Goal: Check status: Check status

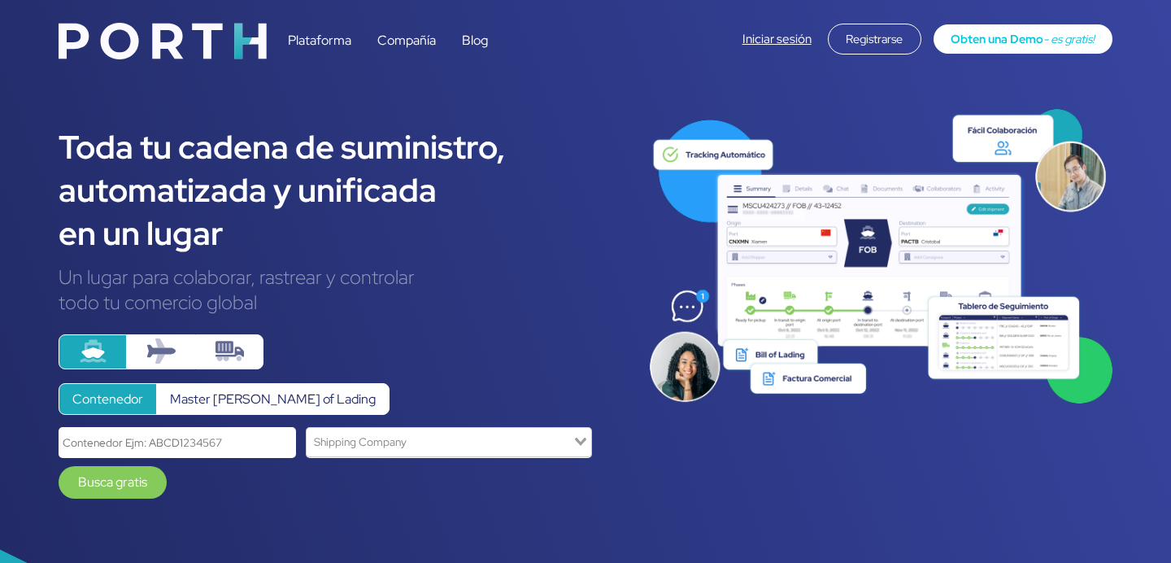
click at [772, 45] on link "Iniciar sesión" at bounding box center [776, 39] width 69 height 16
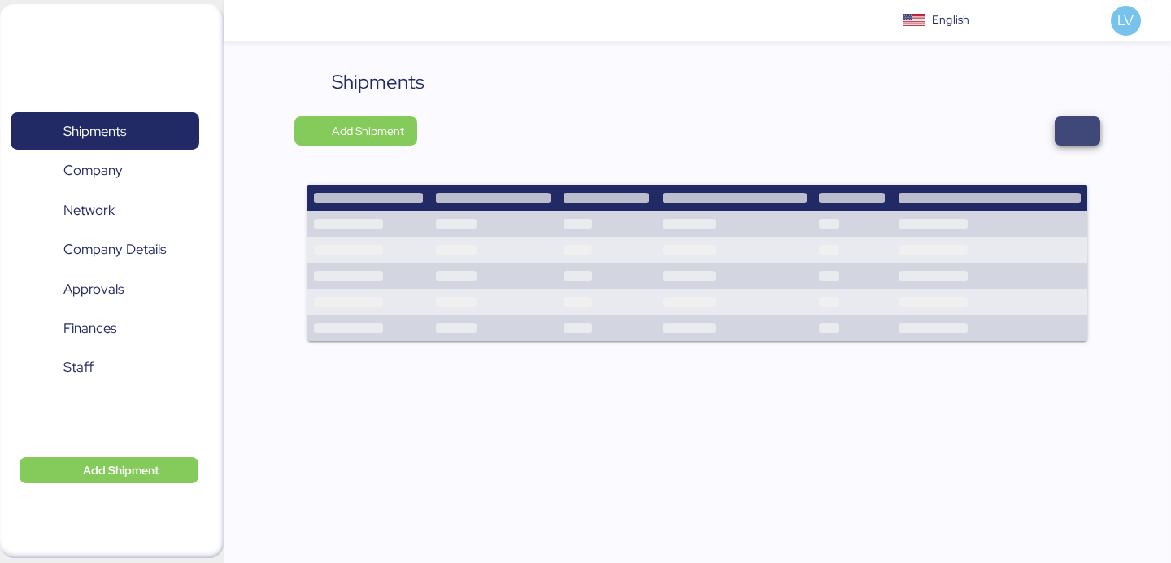
click at [1099, 124] on span "button" at bounding box center [1078, 130] width 46 height 29
click at [1072, 120] on span "button" at bounding box center [1078, 131] width 20 height 23
click at [1079, 142] on span "button" at bounding box center [1078, 130] width 46 height 29
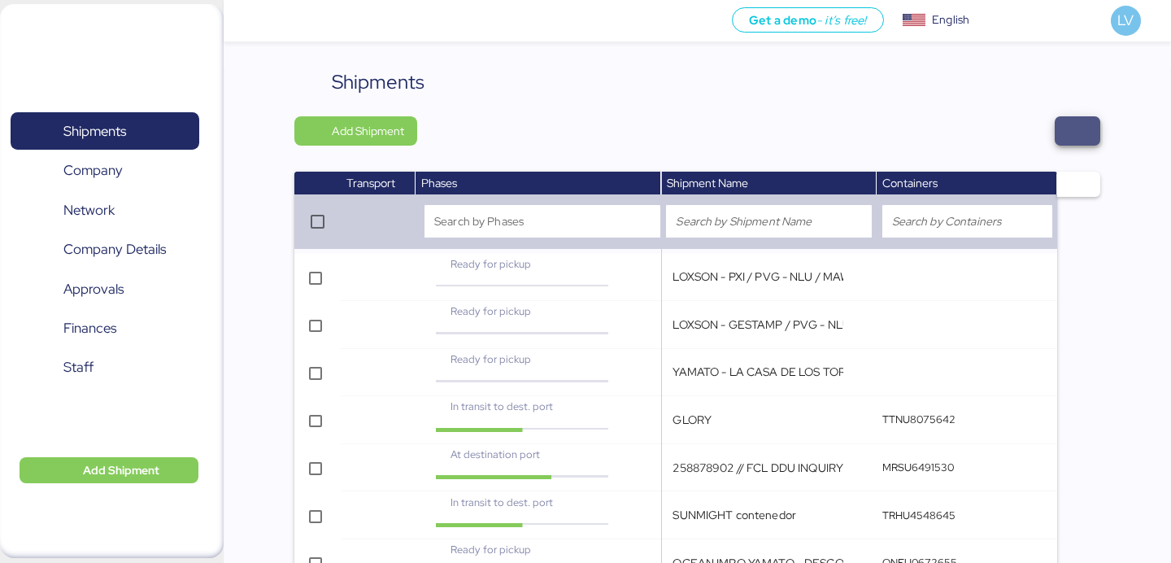
click at [1090, 139] on span "button" at bounding box center [1078, 130] width 46 height 29
click at [1081, 127] on span "button" at bounding box center [1078, 131] width 20 height 23
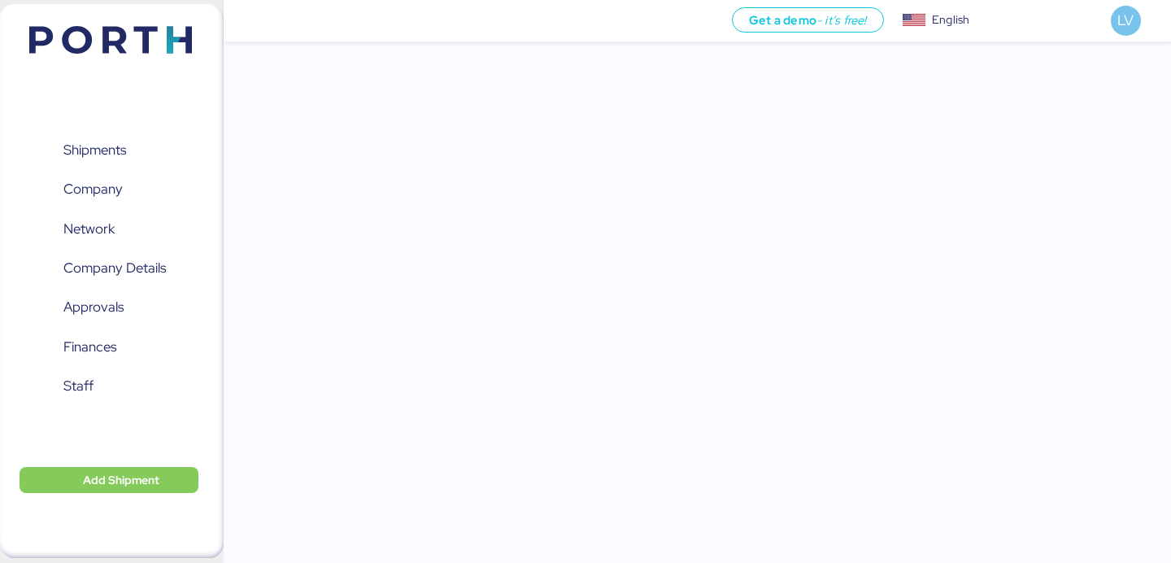
click at [1081, 127] on div "Get a demo - it’s free! Get a demo English Inglés English LV Shipments 0 Compan…" at bounding box center [585, 281] width 1171 height 563
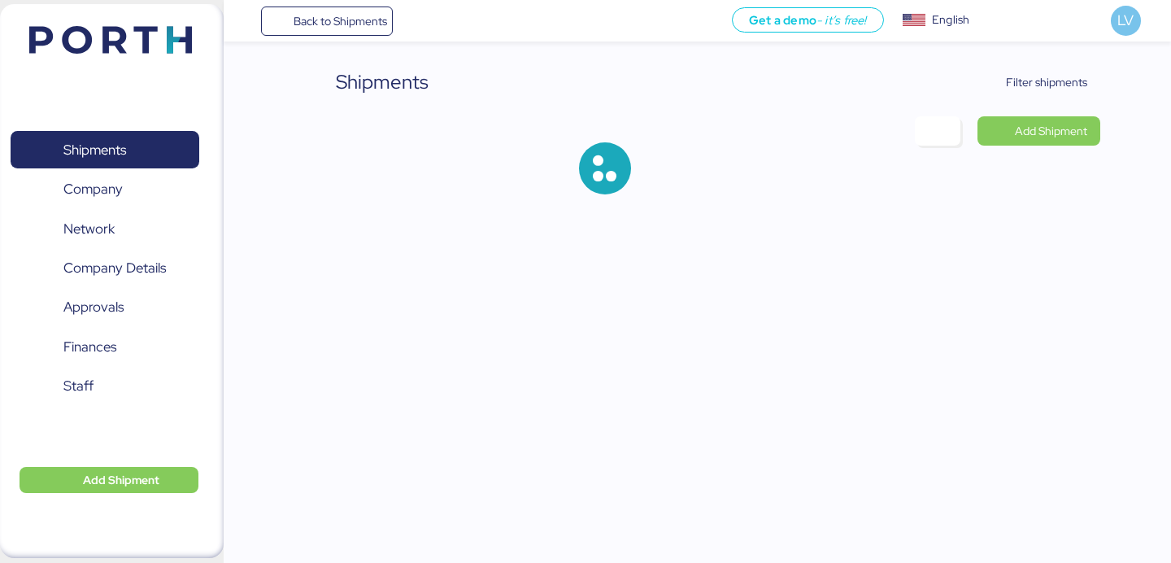
click at [91, 24] on header at bounding box center [86, 37] width 157 height 50
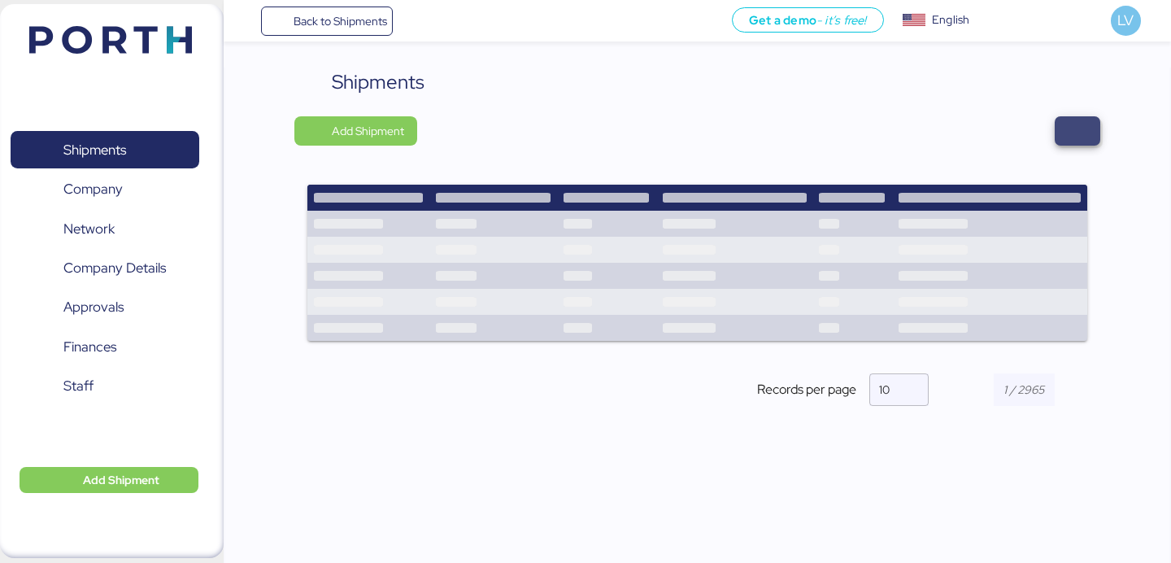
click at [1075, 128] on span "button" at bounding box center [1078, 131] width 20 height 23
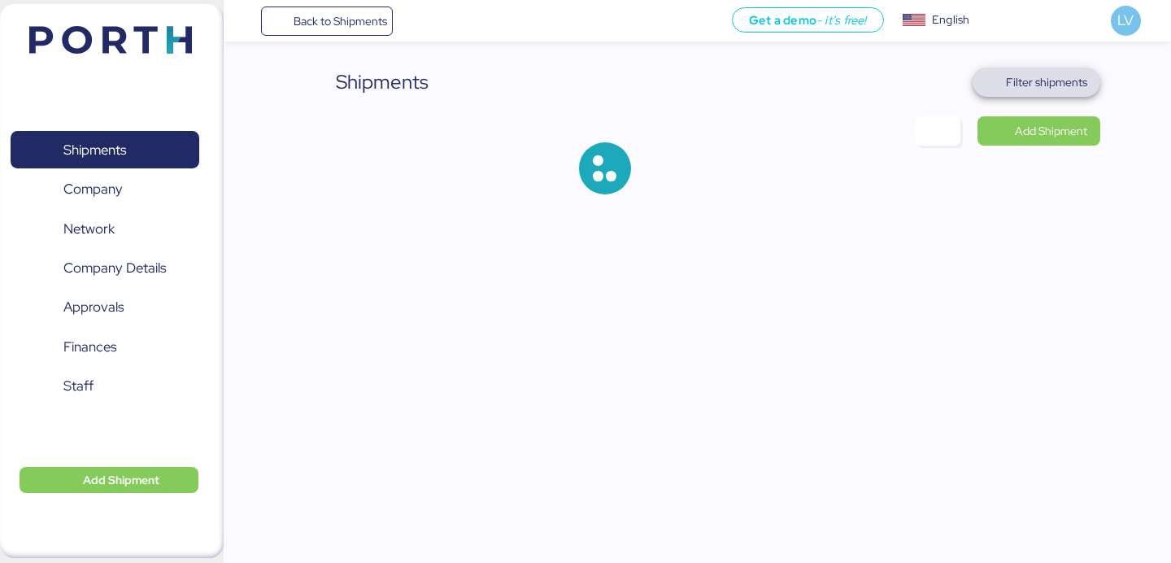
click at [1069, 80] on span "Filter shipments" at bounding box center [1046, 82] width 81 height 20
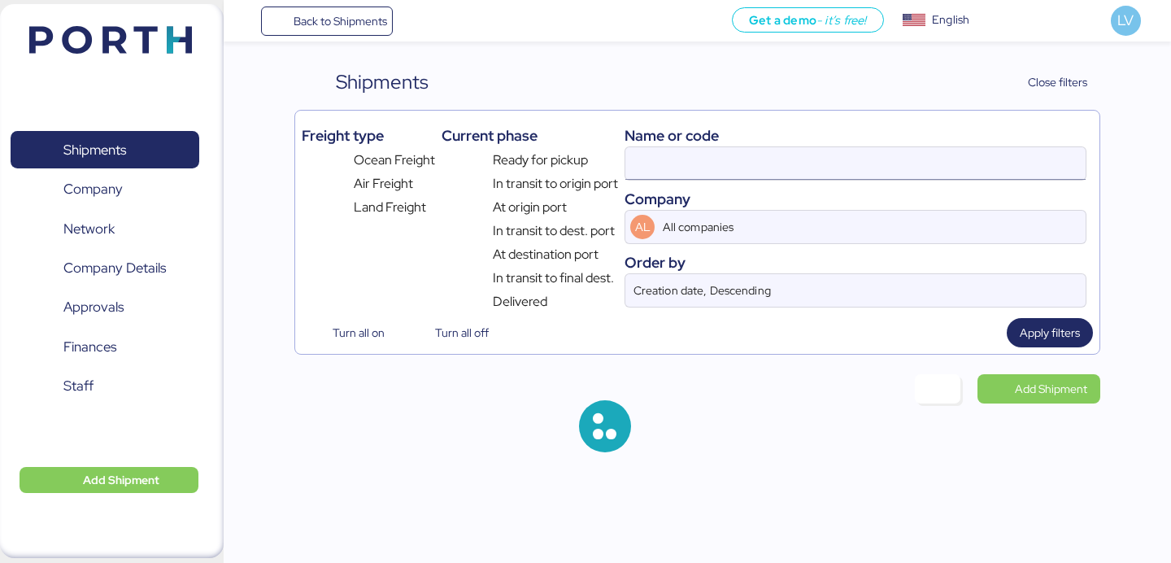
click at [959, 176] on input at bounding box center [855, 163] width 460 height 33
paste input "160-01494463"
type input "160-01494463"
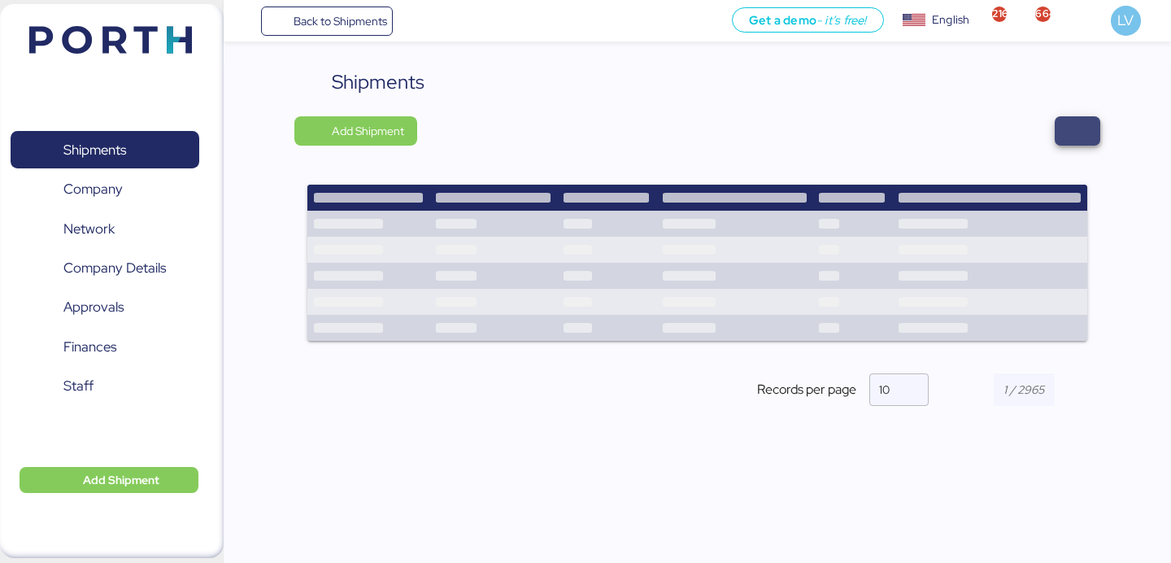
click at [1088, 124] on span "button" at bounding box center [1078, 130] width 46 height 29
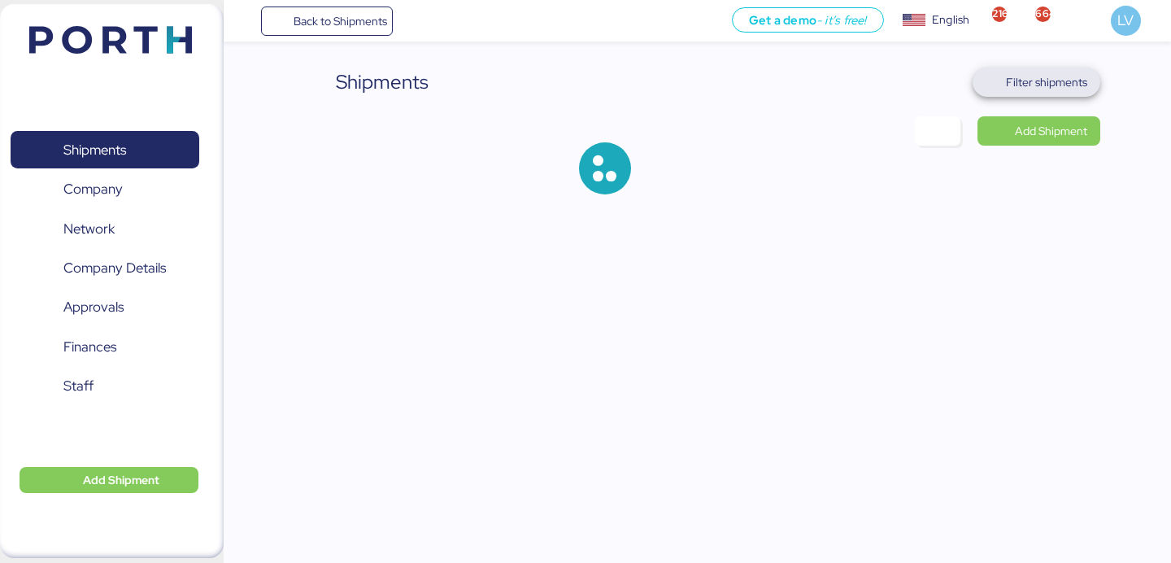
click at [1091, 84] on span "Filter shipments" at bounding box center [1036, 81] width 128 height 29
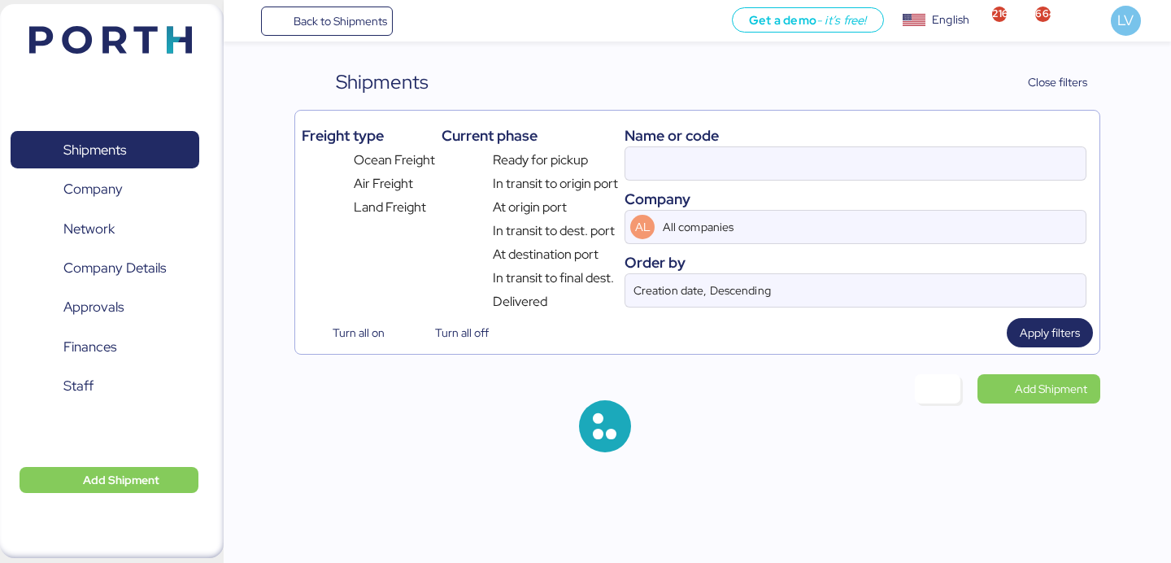
click at [1003, 141] on div "Name or code" at bounding box center [855, 135] width 462 height 22
click at [999, 150] on input at bounding box center [855, 163] width 460 height 33
paste input "160-01494463"
type input "160-01494463"
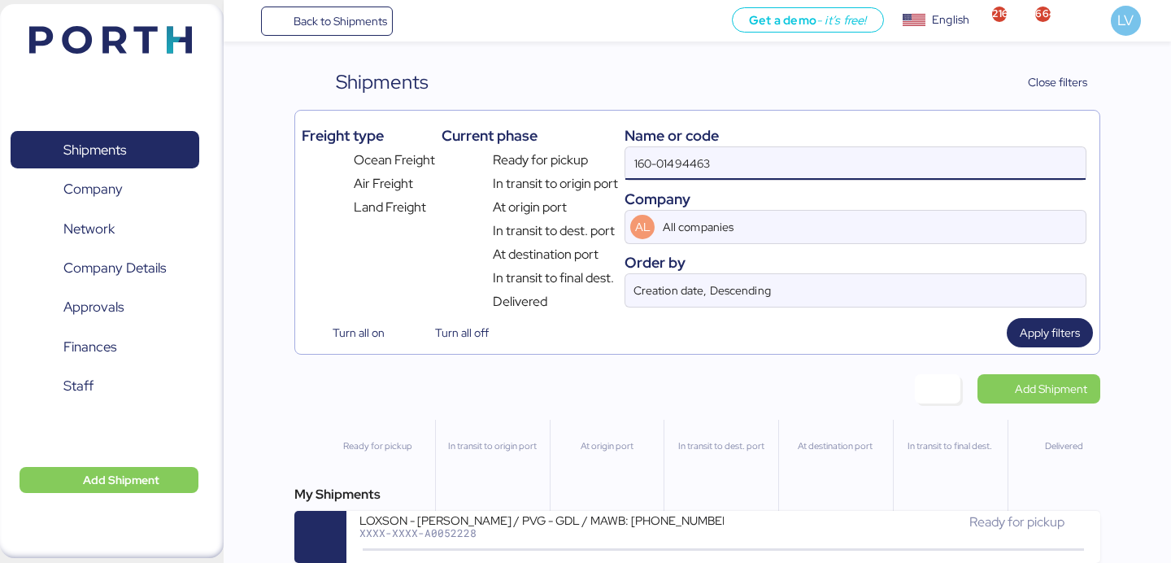
click at [730, 161] on input "160-01494463" at bounding box center [855, 163] width 460 height 33
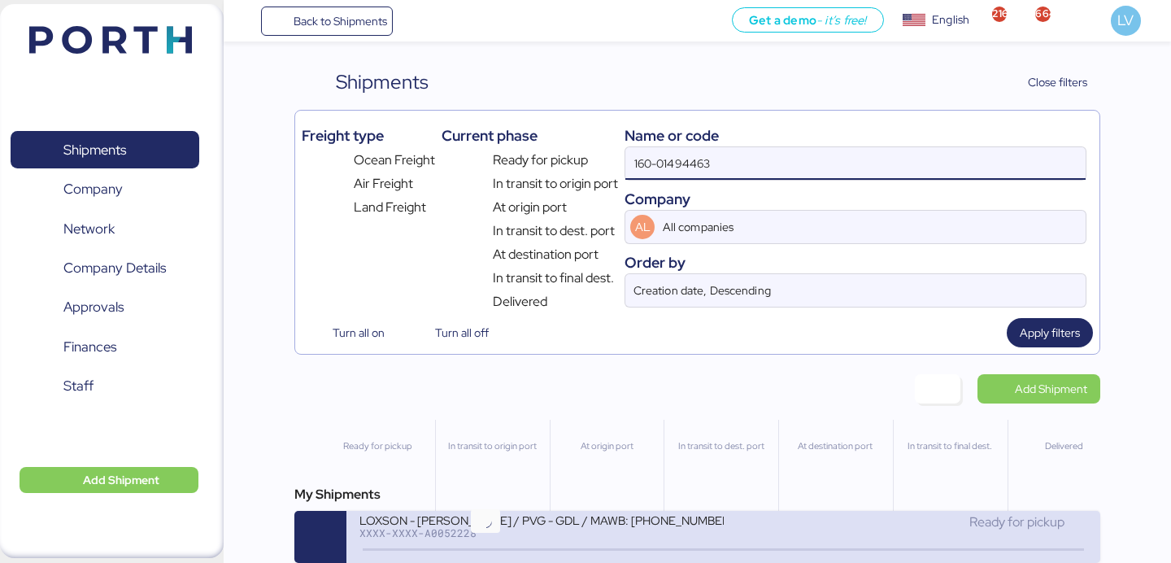
click at [497, 537] on div "XXXX-XXXX-A0052228" at bounding box center [540, 532] width 363 height 11
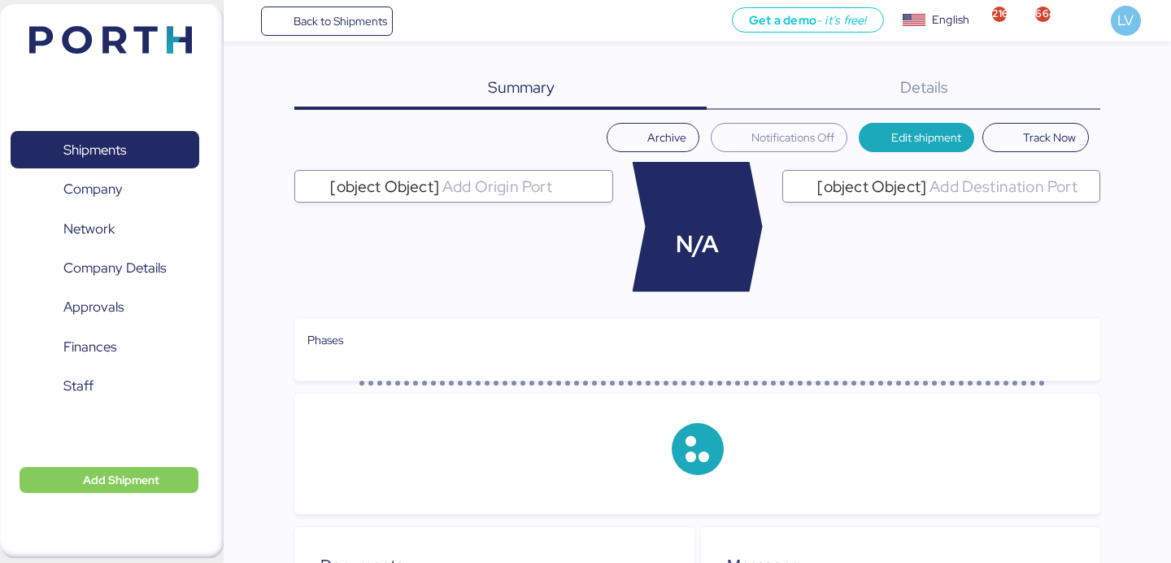
click at [1034, 103] on div "Details 0" at bounding box center [904, 88] width 394 height 42
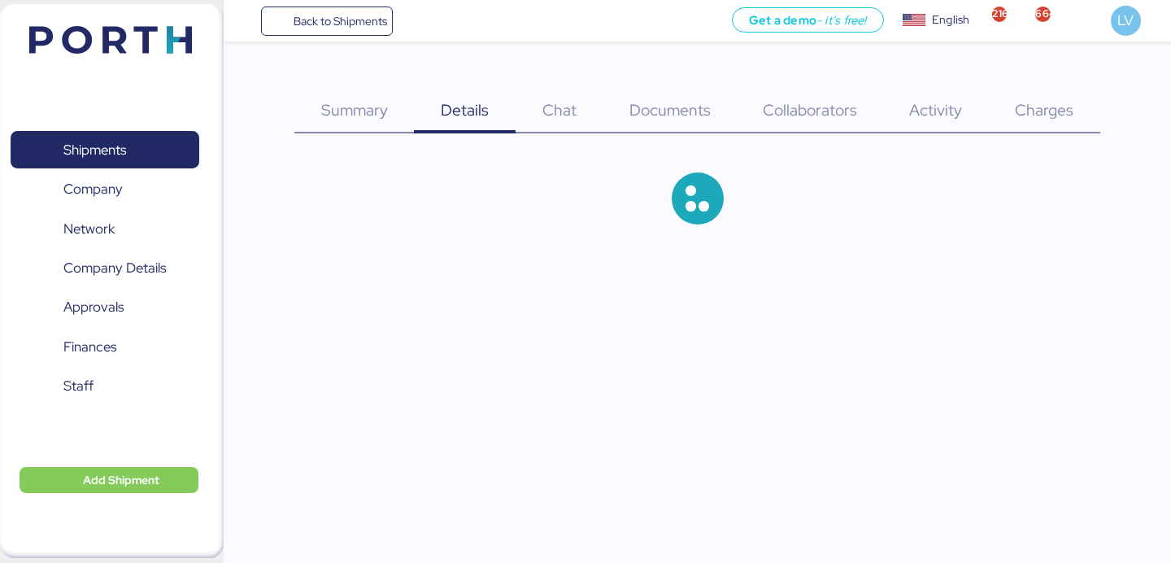
click at [1040, 93] on div "Charges 0" at bounding box center [1044, 100] width 111 height 66
click at [1024, 106] on span "Charges" at bounding box center [1044, 109] width 59 height 21
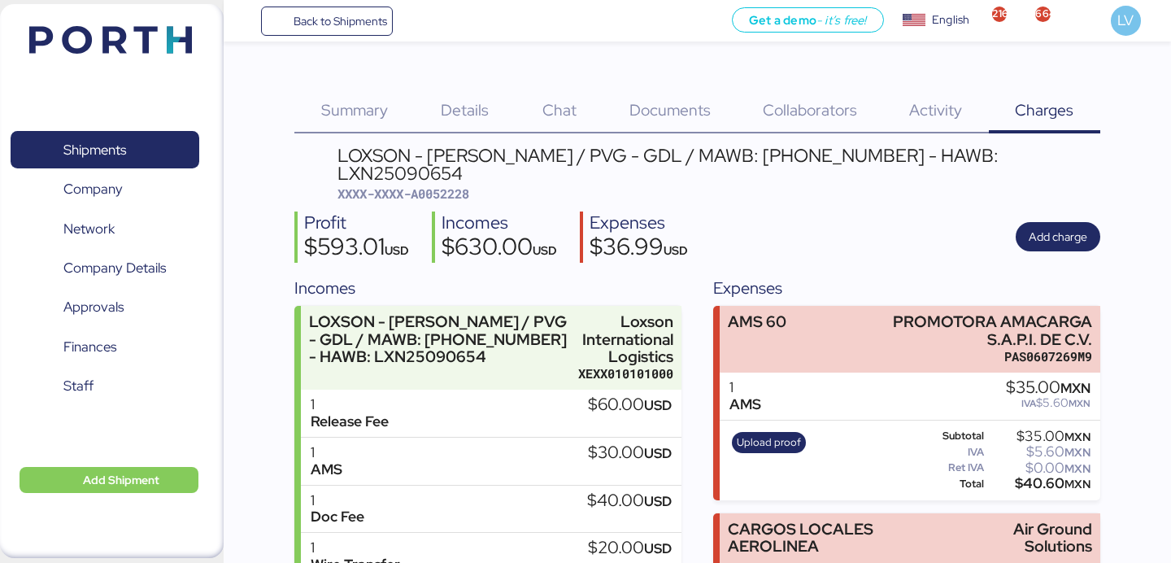
click at [1024, 106] on span "Charges" at bounding box center [1044, 109] width 59 height 21
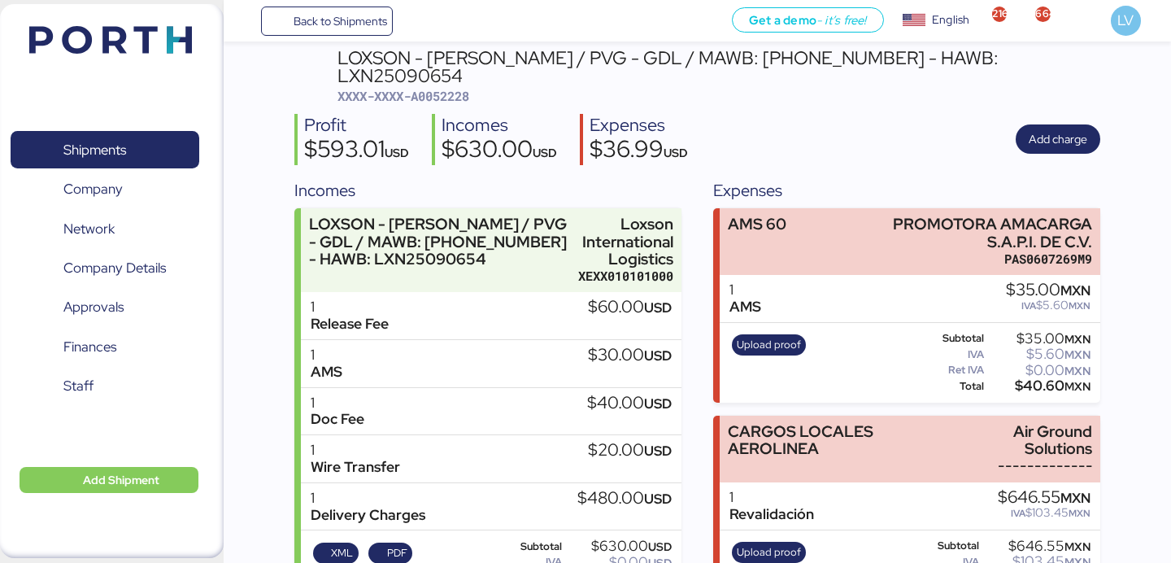
scroll to position [140, 0]
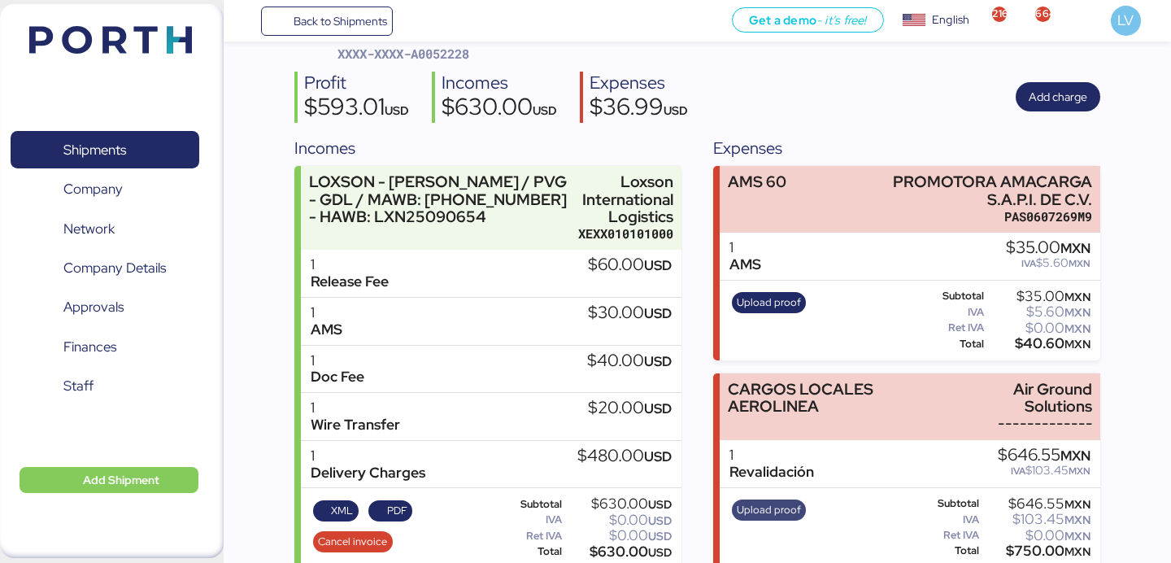
click at [783, 501] on span "Upload proof" at bounding box center [769, 510] width 64 height 18
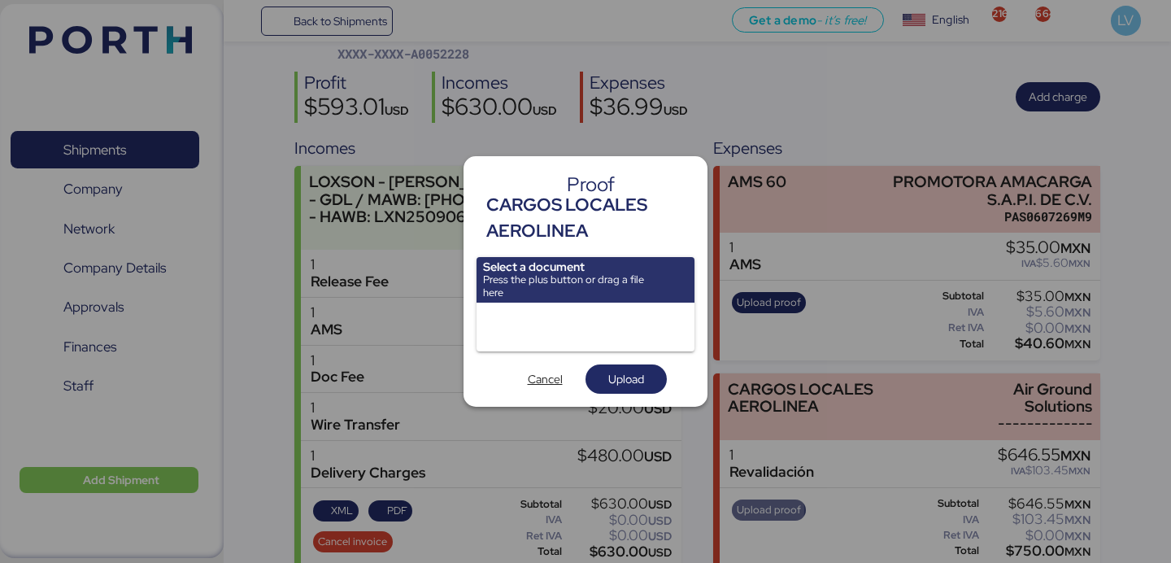
scroll to position [0, 0]
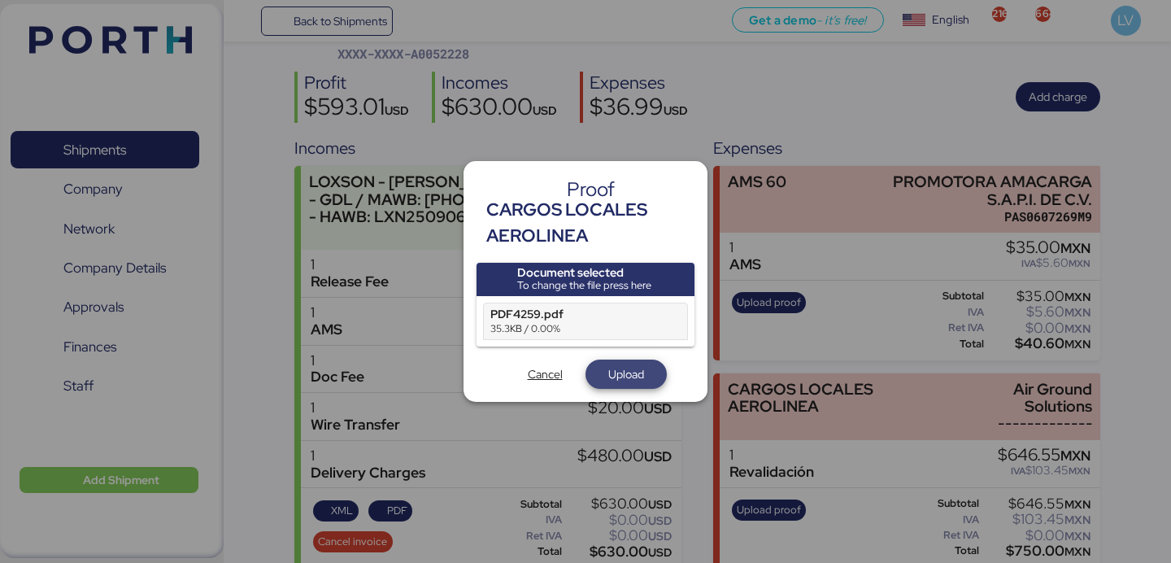
click at [626, 372] on span "Upload" at bounding box center [626, 374] width 36 height 20
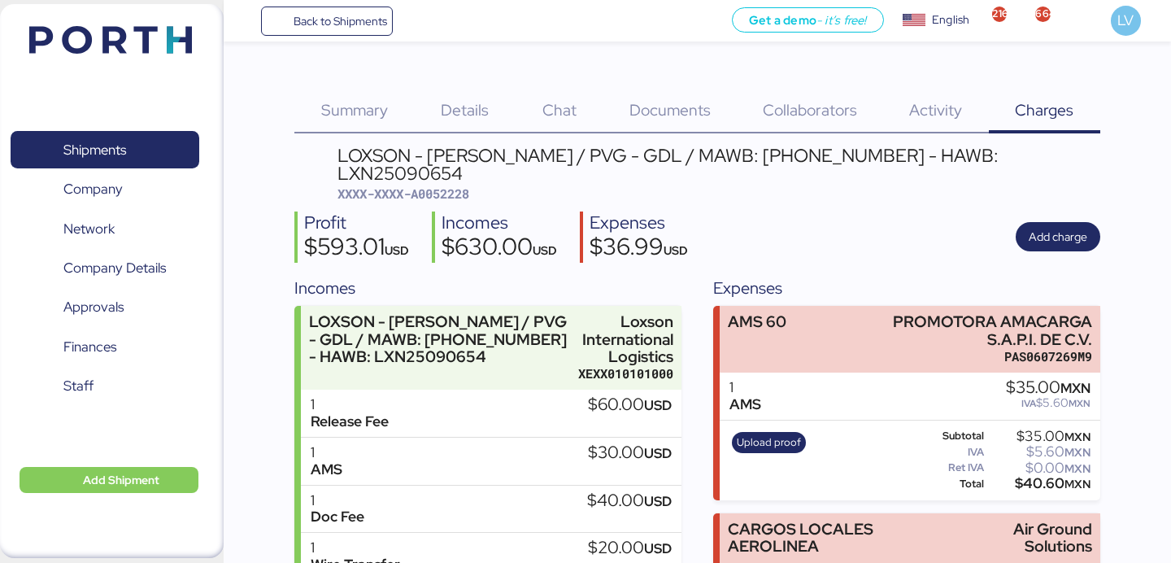
click at [440, 185] on div "LOXSON - HUANG YU / PVG - GDL / MAWB: 160-0149 4463 - HAWB: LXN25090654 XXXX-XX…" at bounding box center [696, 426] width 805 height 561
click at [439, 185] on span "XXXX-XXXX-A0052228" at bounding box center [403, 193] width 132 height 16
copy span "A0052228"
